Goal: Task Accomplishment & Management: Use online tool/utility

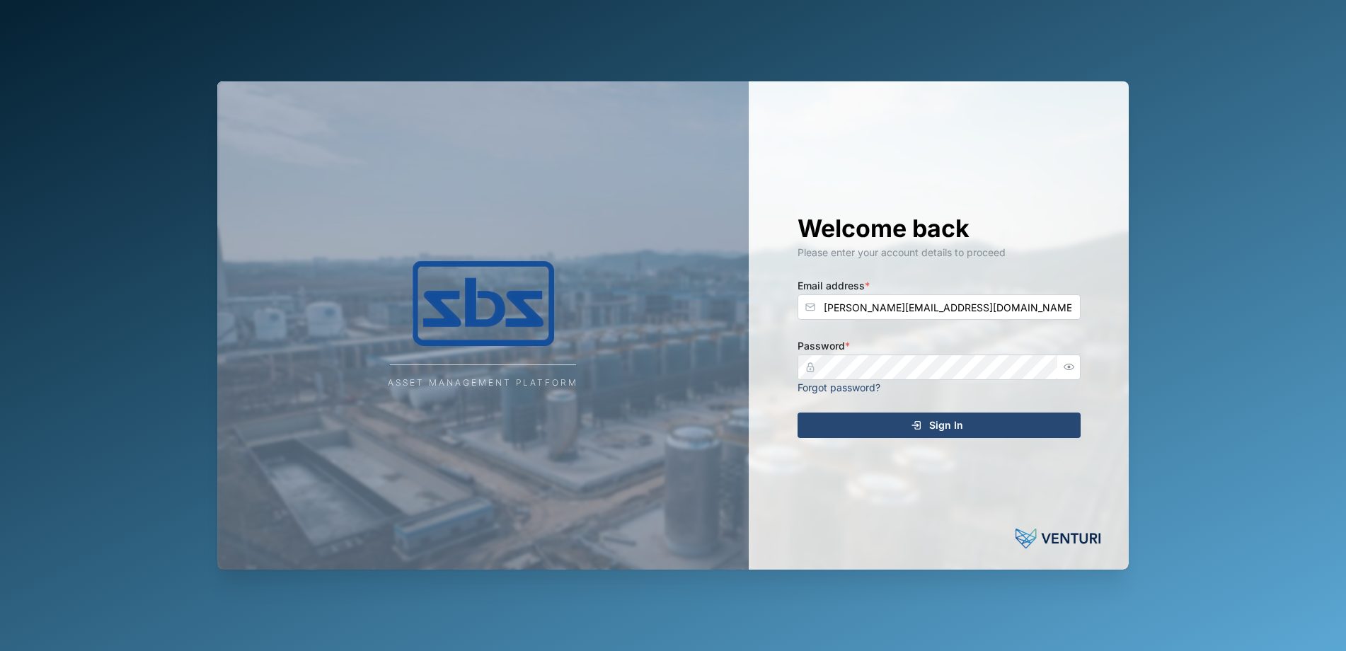
click at [940, 422] on span "Sign In" at bounding box center [946, 425] width 34 height 24
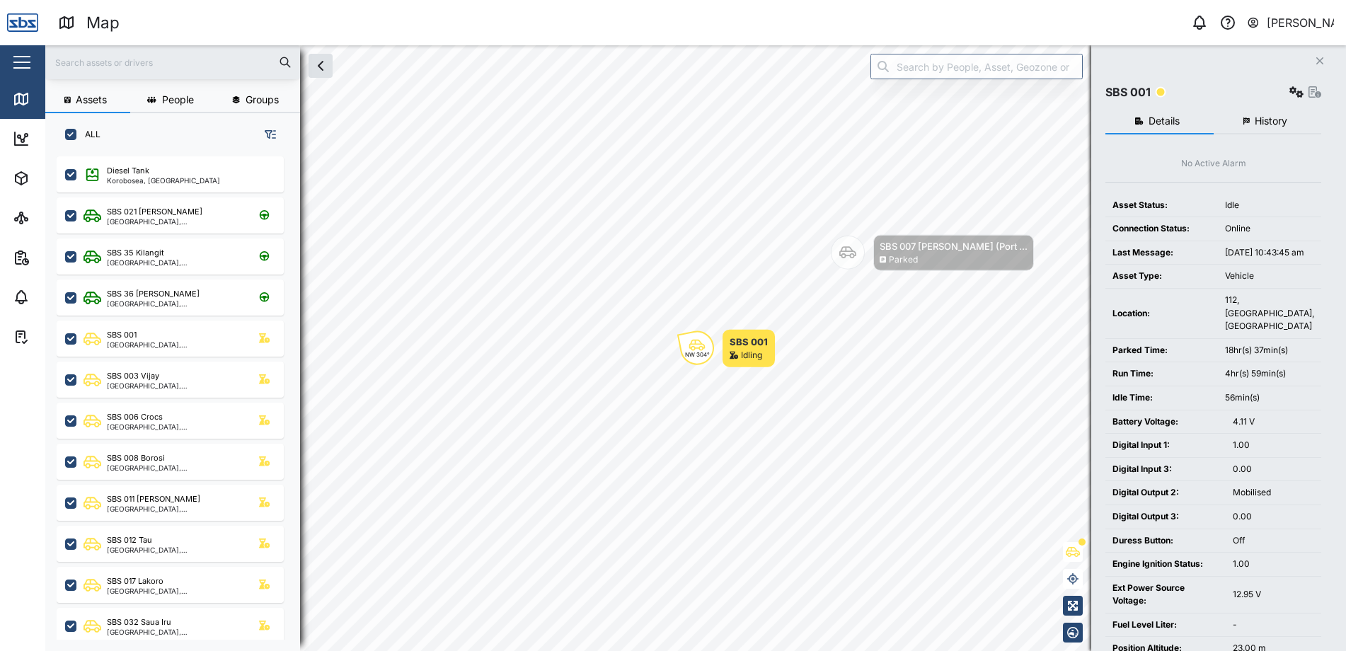
click at [1318, 61] on icon "Close" at bounding box center [1319, 60] width 8 height 11
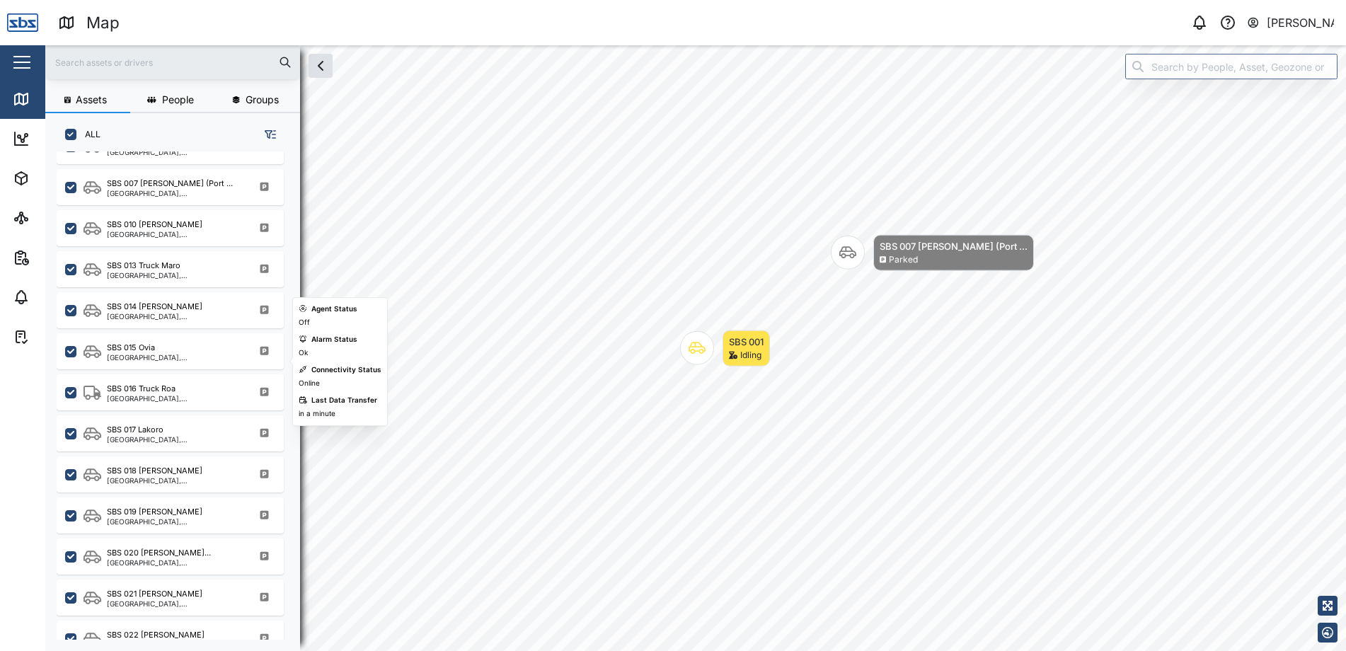
scroll to position [1203, 0]
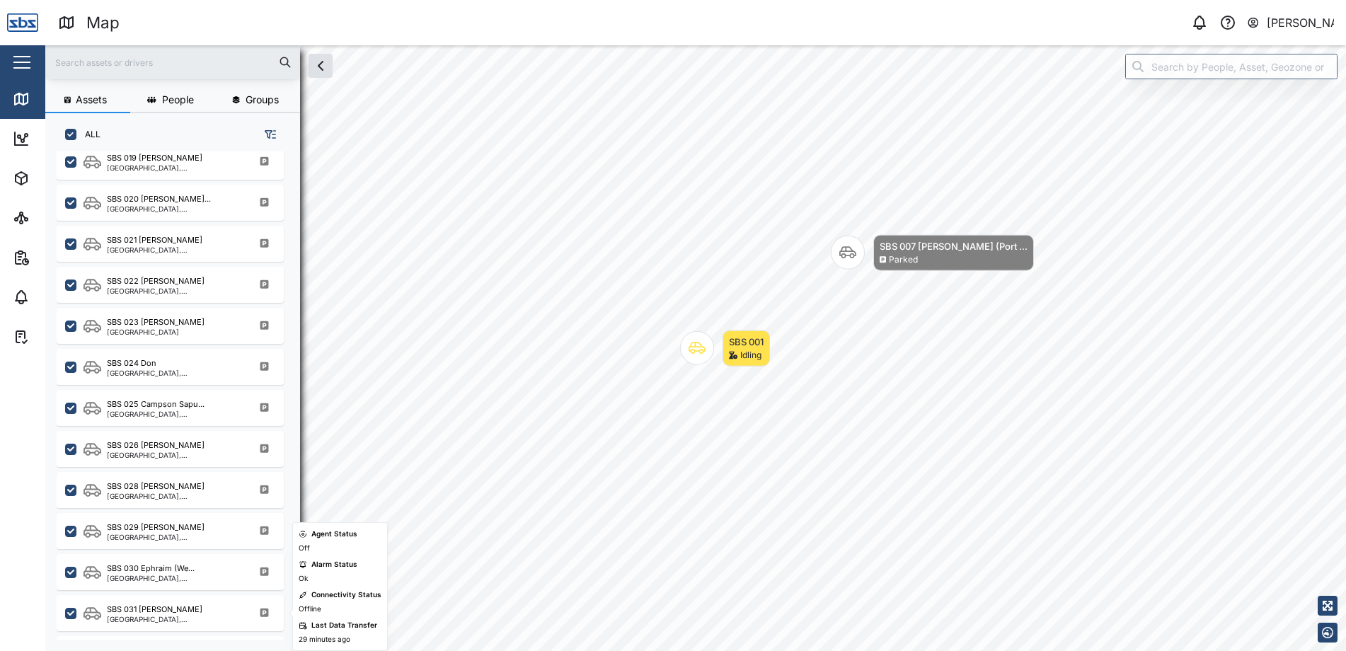
click at [133, 613] on div "SBS 031 [PERSON_NAME]" at bounding box center [155, 609] width 96 height 12
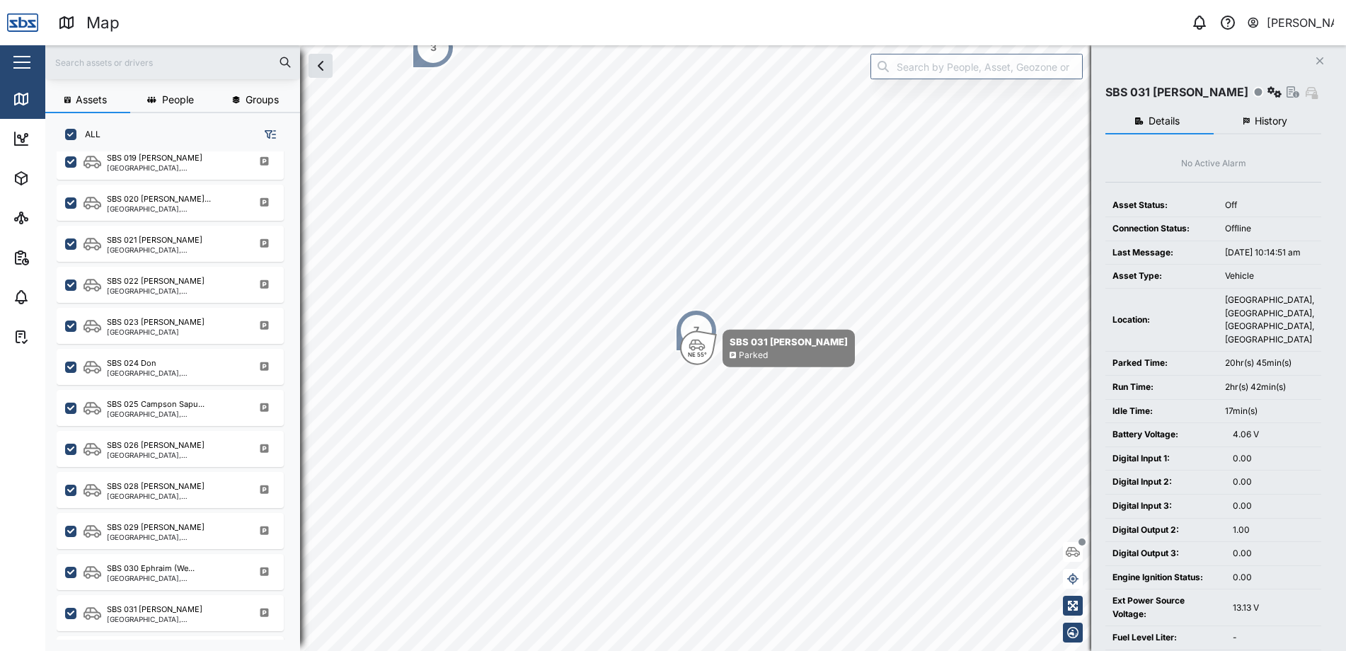
click at [1286, 120] on span "History" at bounding box center [1270, 121] width 33 height 10
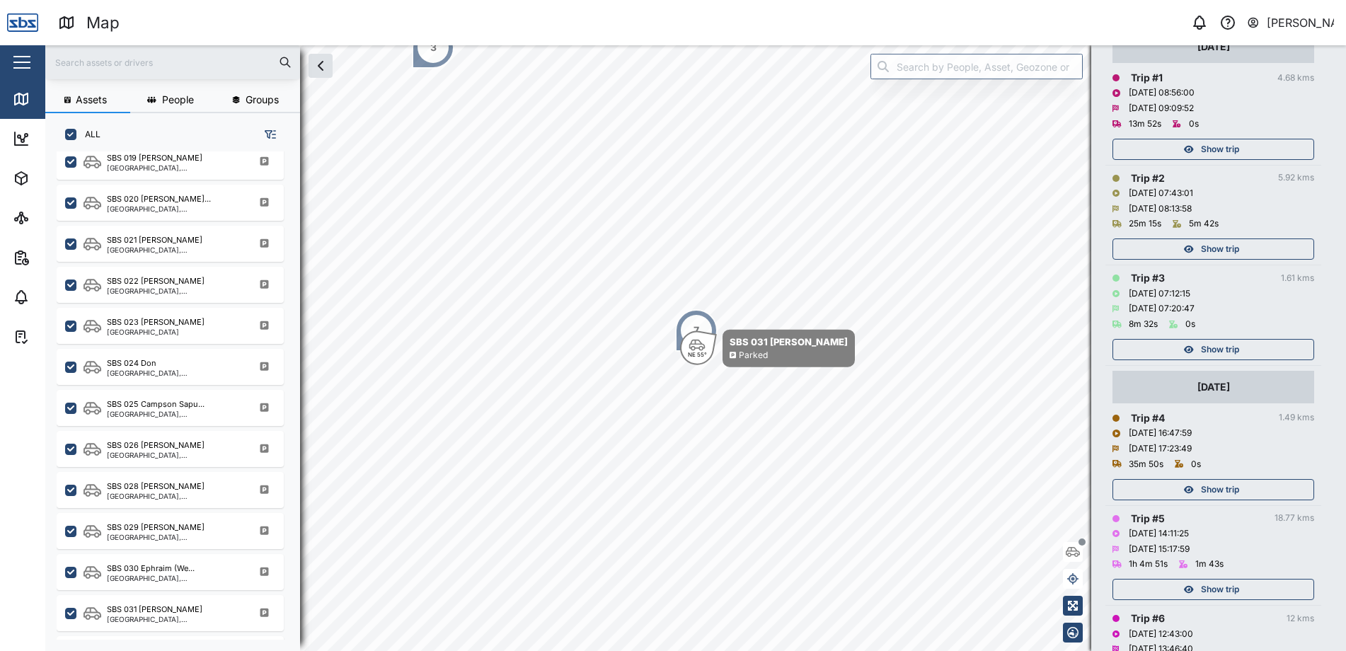
scroll to position [212, 0]
click at [1230, 485] on span "Show trip" at bounding box center [1220, 489] width 38 height 20
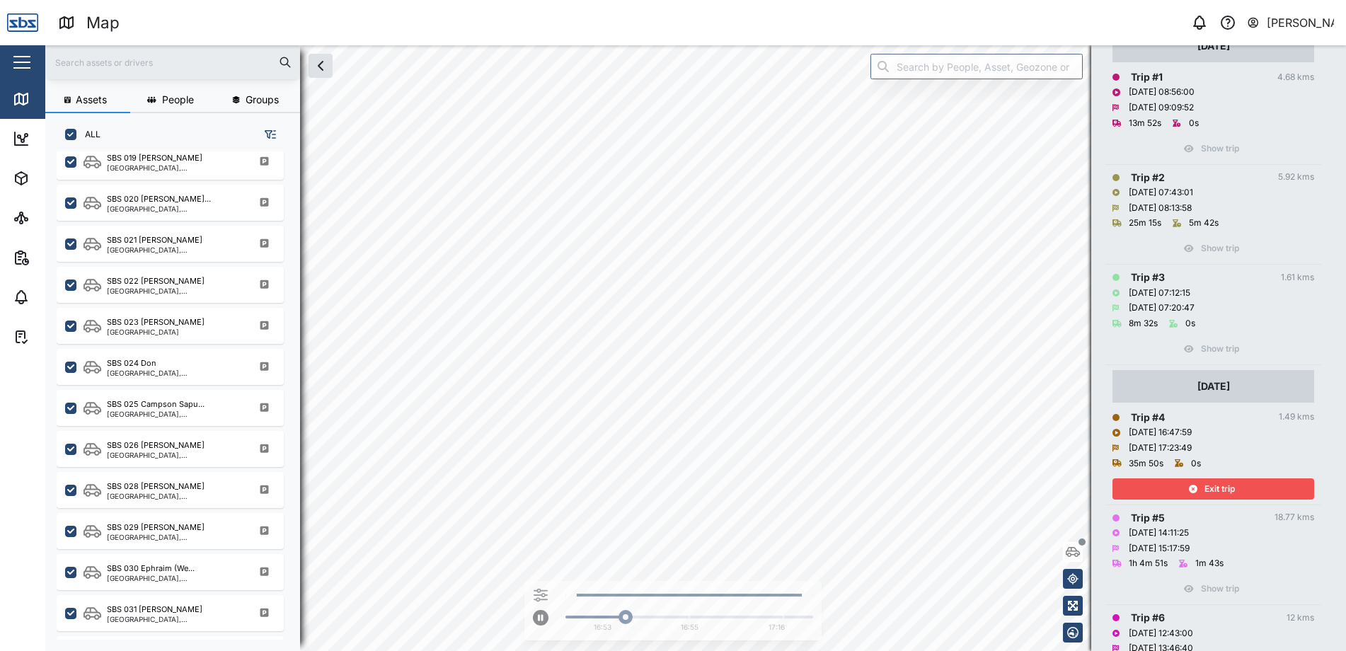
click at [1230, 485] on span "Exit trip" at bounding box center [1219, 489] width 30 height 20
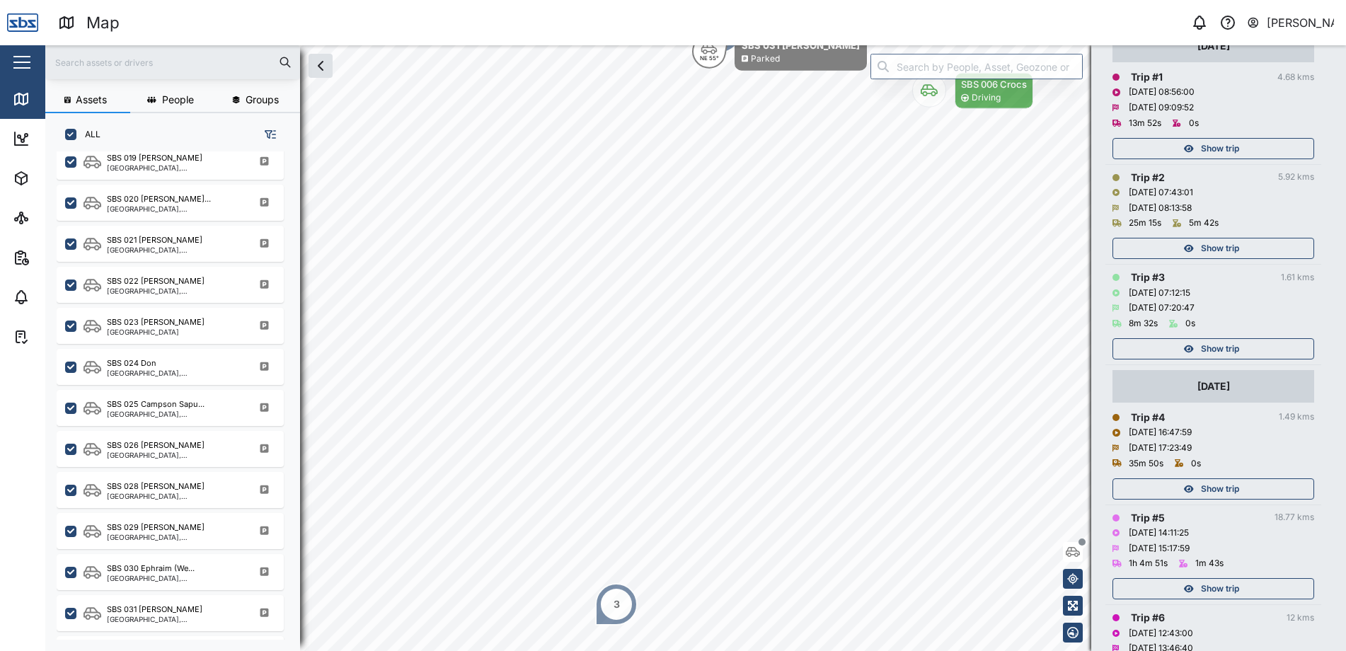
click at [1226, 347] on span "Show trip" at bounding box center [1220, 349] width 38 height 20
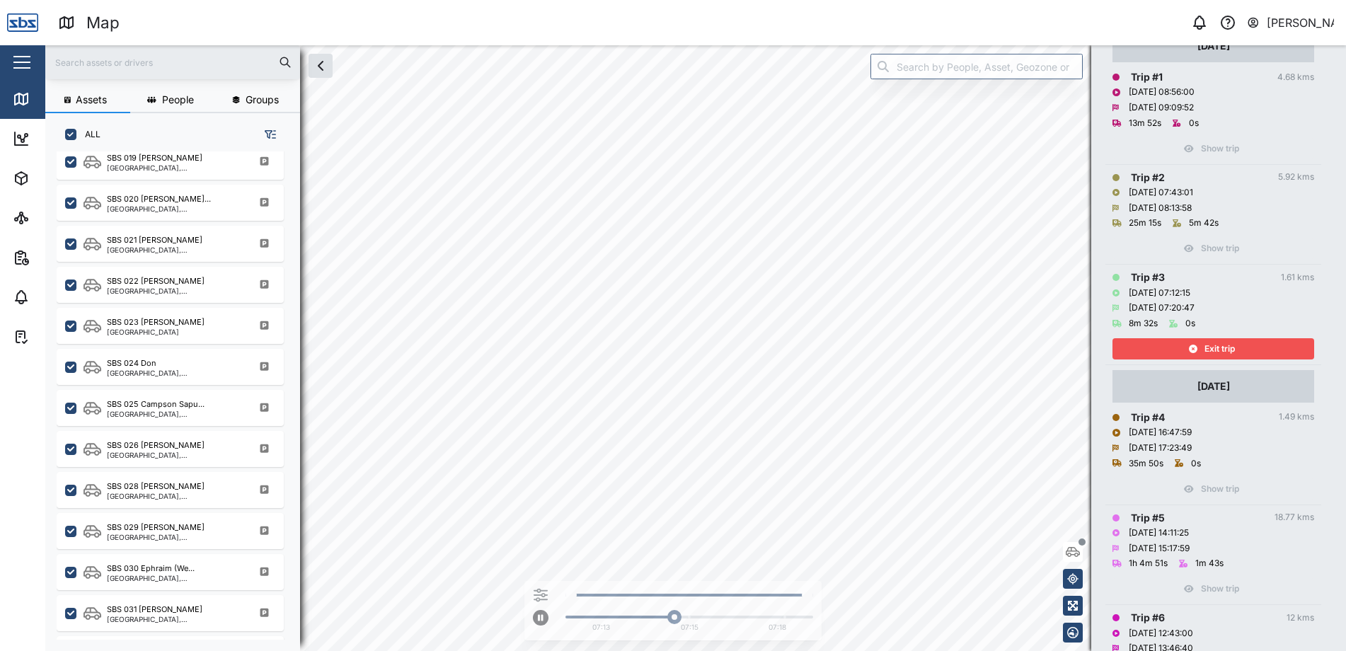
click at [1226, 347] on span "Exit trip" at bounding box center [1219, 349] width 30 height 20
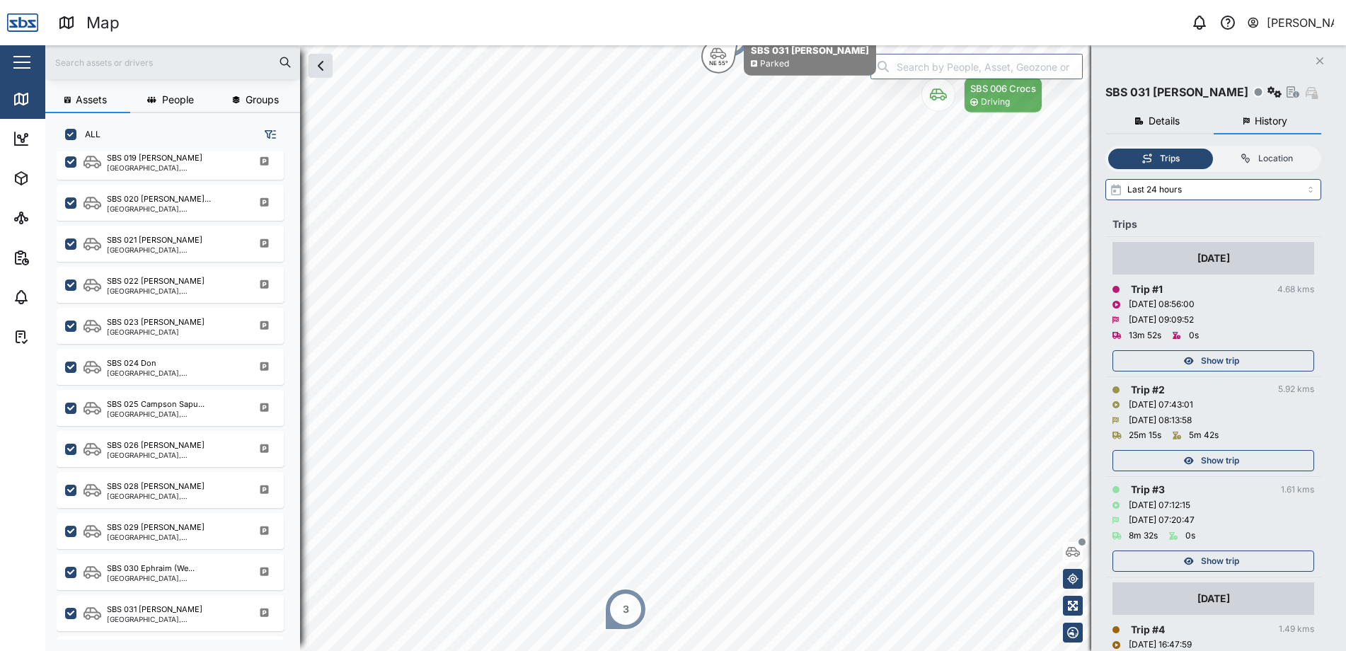
click at [1320, 57] on icon "Close" at bounding box center [1319, 60] width 8 height 11
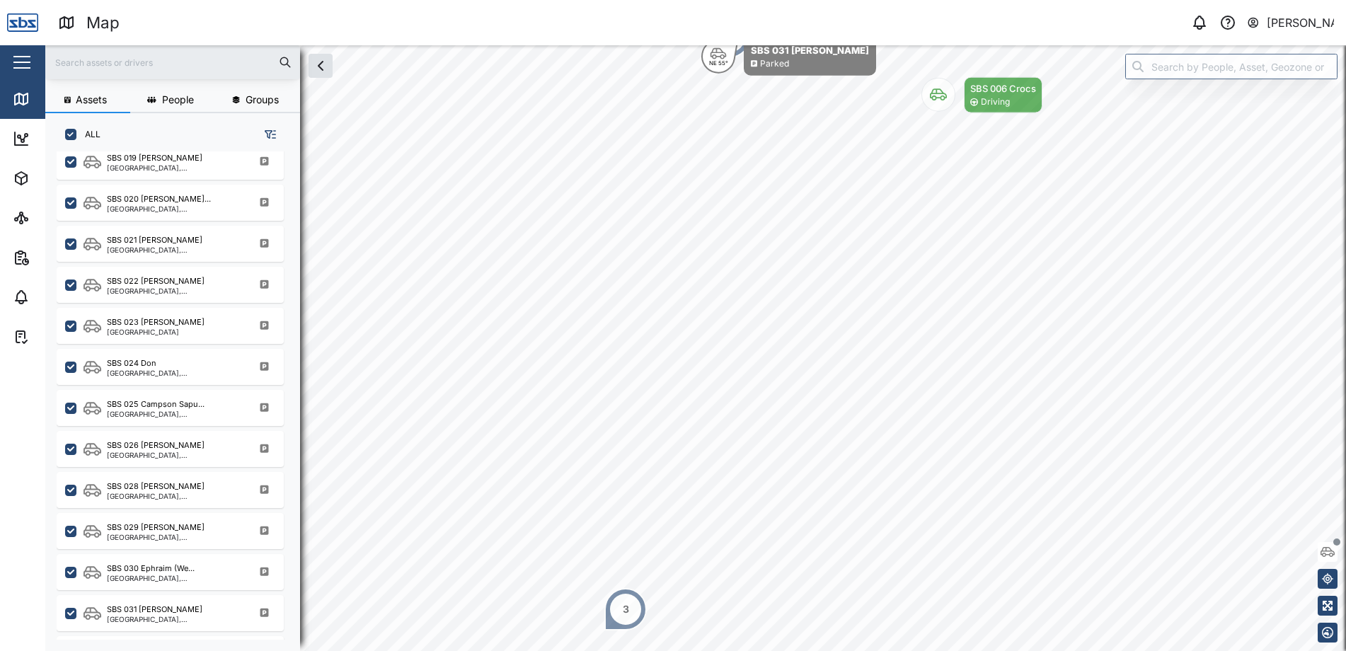
click at [1288, 18] on div "[PERSON_NAME]" at bounding box center [1300, 23] width 68 height 18
click at [1216, 93] on div "Sign Out" at bounding box center [1245, 91] width 153 height 17
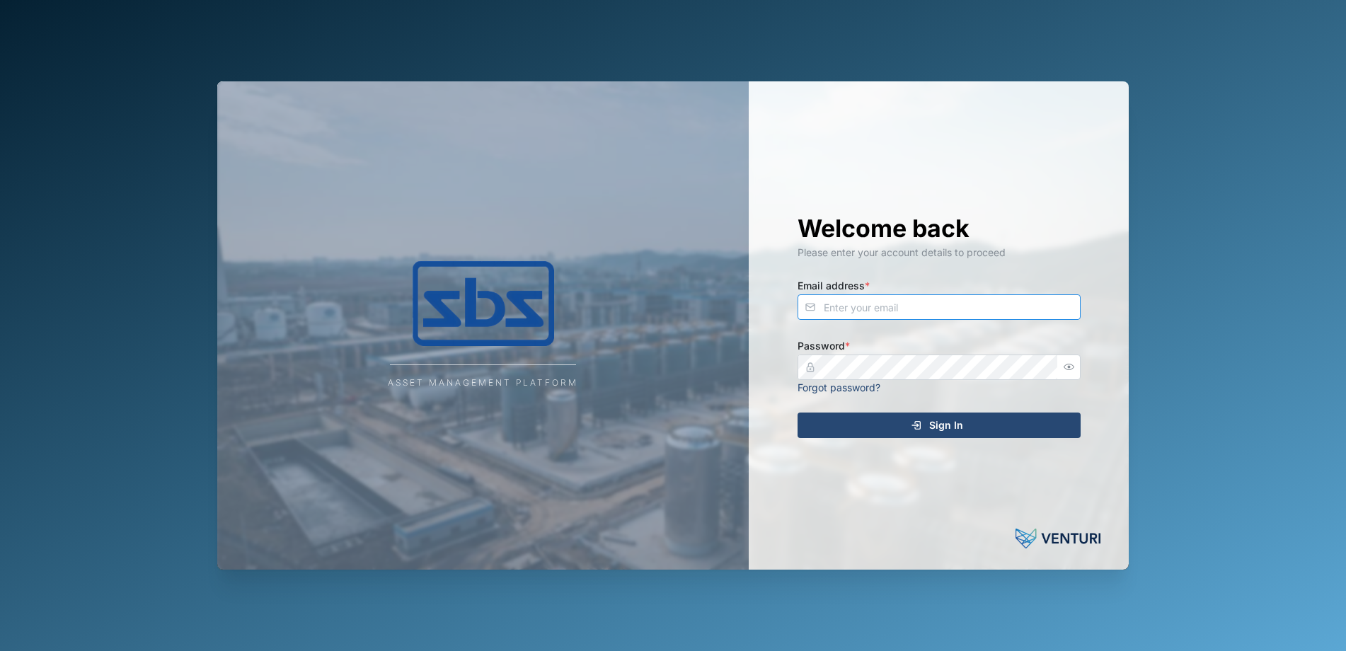
type input "[PERSON_NAME][EMAIL_ADDRESS][DOMAIN_NAME]"
